Goal: Find specific page/section: Find specific page/section

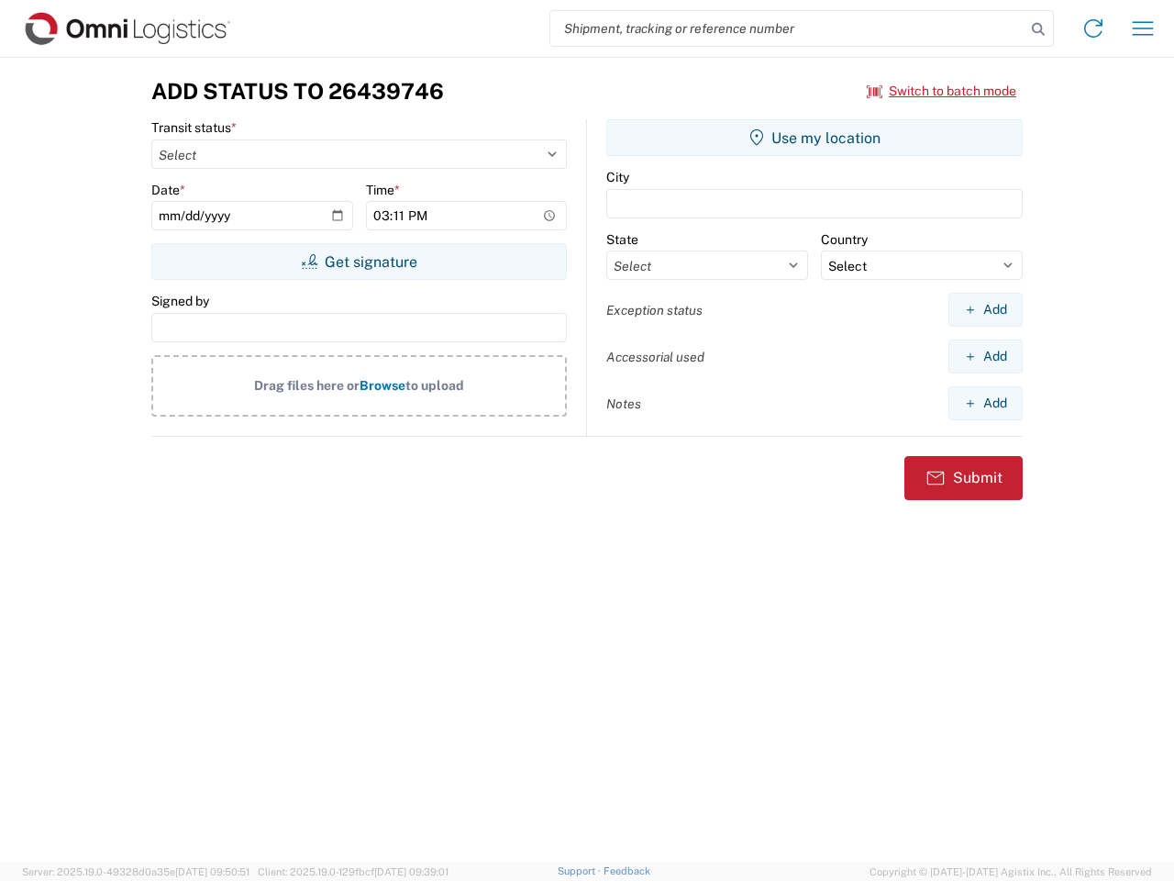
click at [788, 28] on input "search" at bounding box center [787, 28] width 475 height 35
click at [1038, 29] on icon at bounding box center [1039, 30] width 26 height 26
click at [1093, 28] on icon at bounding box center [1093, 28] width 29 height 29
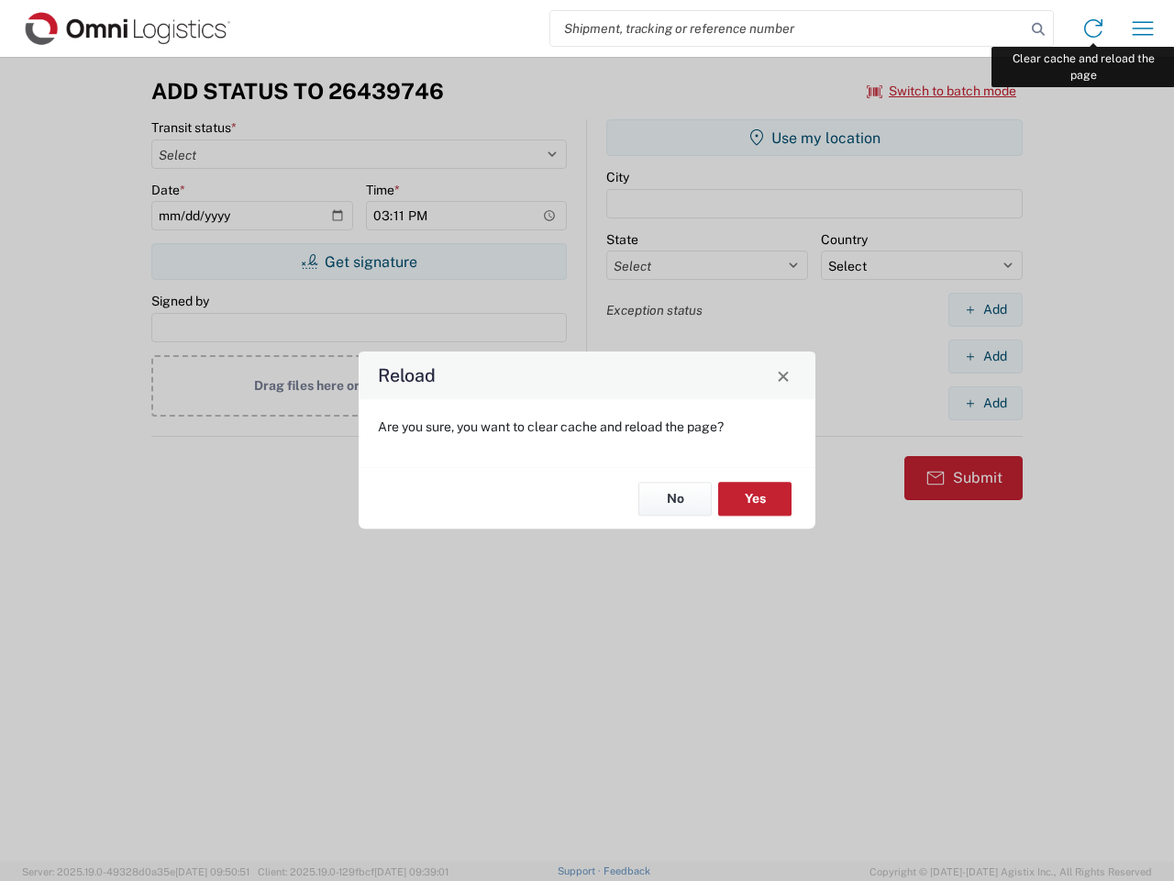
click at [1143, 28] on div "Reload Are you sure, you want to clear cache and reload the page? No Yes" at bounding box center [587, 440] width 1174 height 881
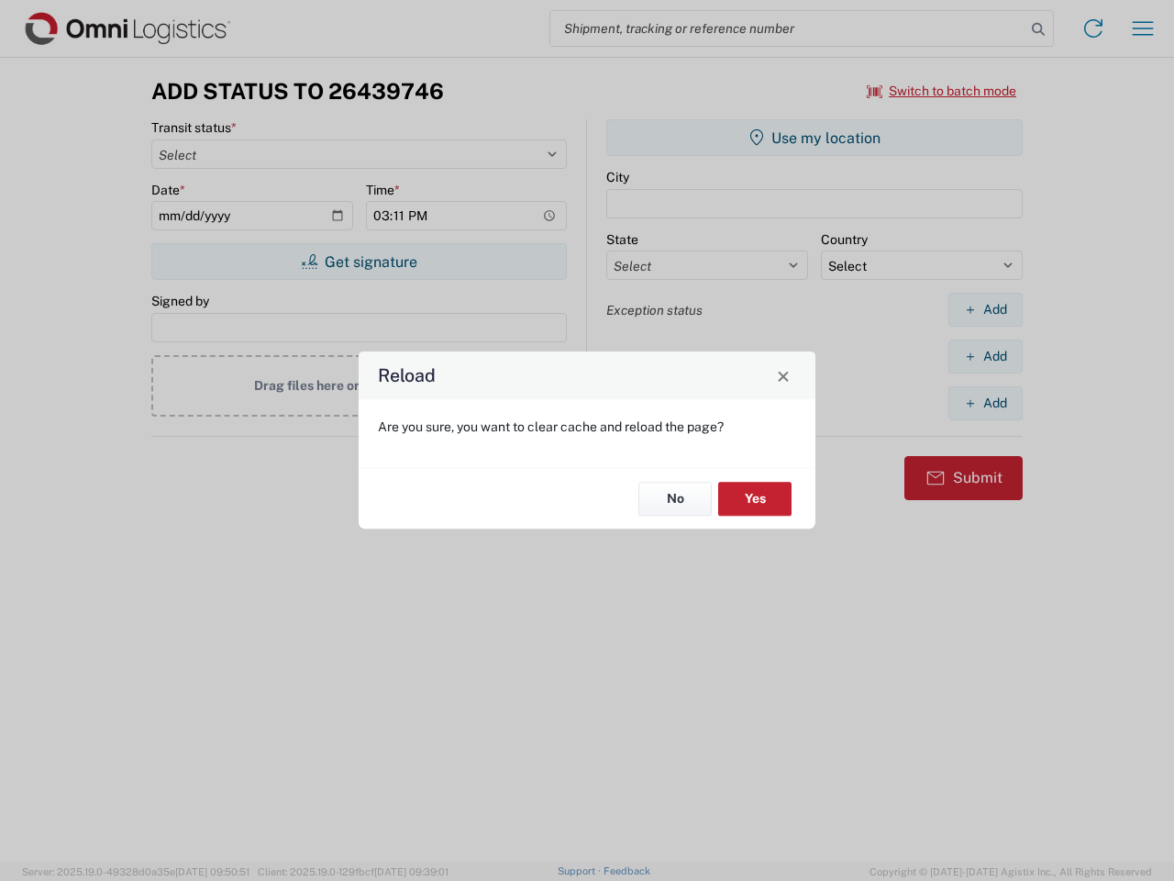
click at [942, 91] on div "Reload Are you sure, you want to clear cache and reload the page? No Yes" at bounding box center [587, 440] width 1174 height 881
click at [359, 261] on div "Reload Are you sure, you want to clear cache and reload the page? No Yes" at bounding box center [587, 440] width 1174 height 881
click at [815, 138] on div "Reload Are you sure, you want to clear cache and reload the page? No Yes" at bounding box center [587, 440] width 1174 height 881
click at [985, 309] on div "Reload Are you sure, you want to clear cache and reload the page? No Yes" at bounding box center [587, 440] width 1174 height 881
click at [985, 356] on div "Reload Are you sure, you want to clear cache and reload the page? No Yes" at bounding box center [587, 440] width 1174 height 881
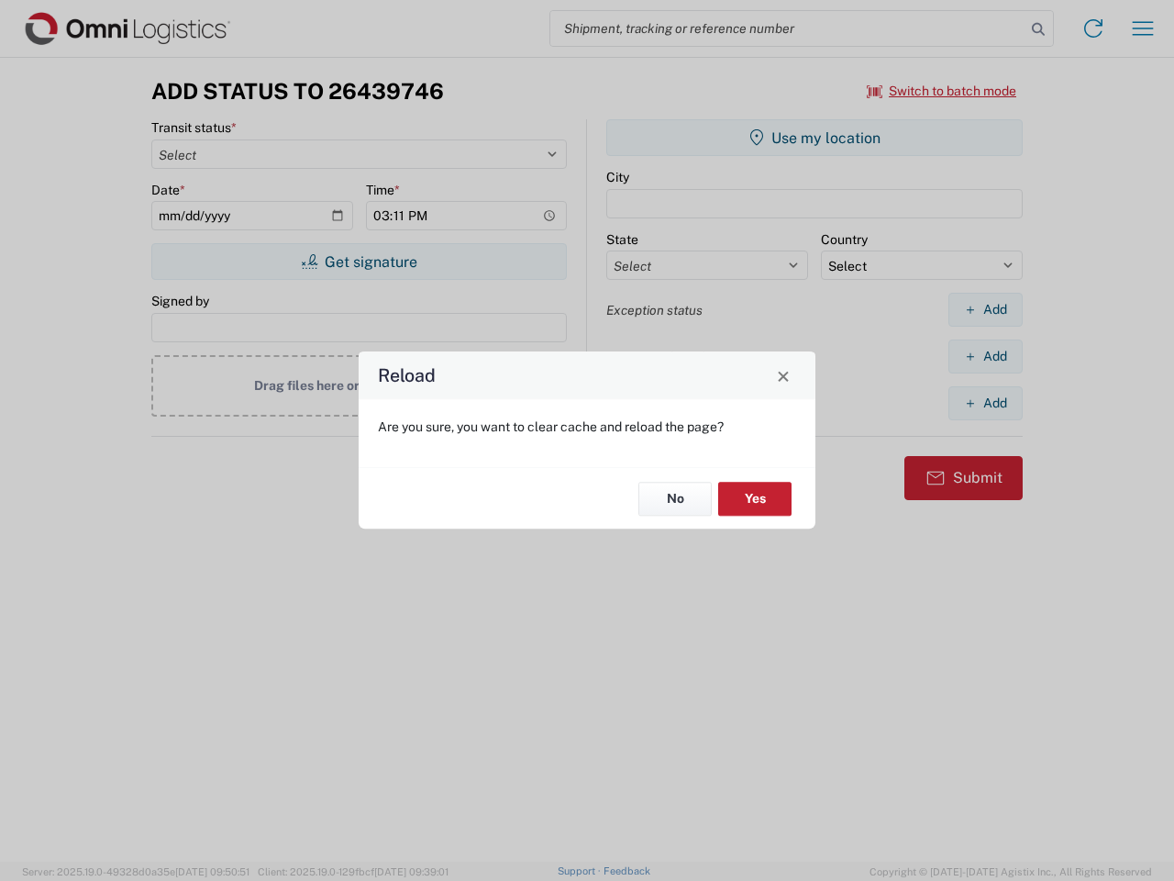
click at [985, 403] on div "Reload Are you sure, you want to clear cache and reload the page? No Yes" at bounding box center [587, 440] width 1174 height 881
